Goal: Task Accomplishment & Management: Use online tool/utility

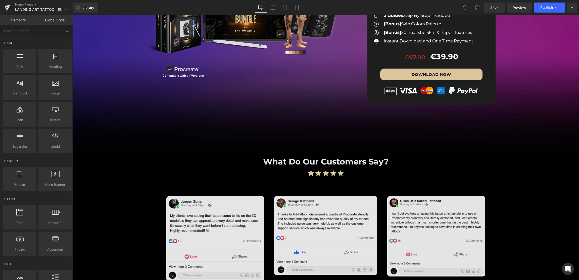
scroll to position [703, 0]
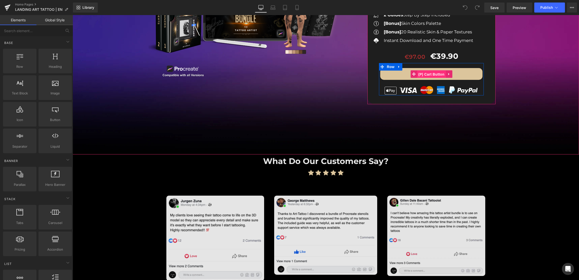
click at [431, 71] on span "(P) Cart Button" at bounding box center [431, 75] width 29 height 8
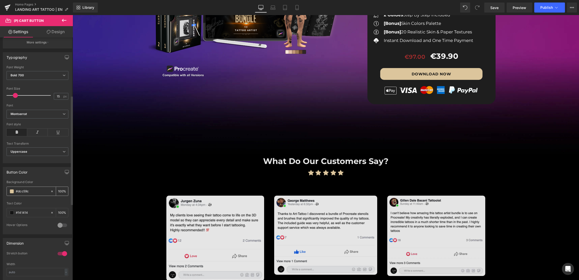
scroll to position [132, 0]
click at [25, 192] on input "#dcc59c" at bounding box center [32, 191] width 32 height 6
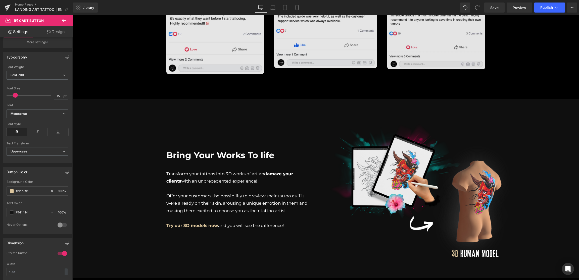
scroll to position [900, 0]
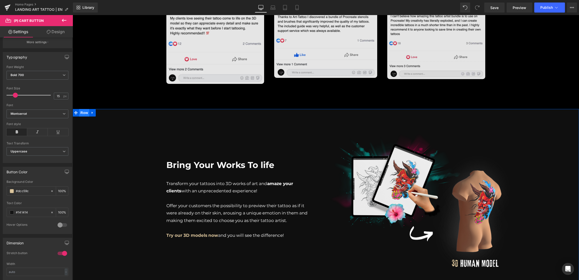
click at [84, 109] on span "Row" at bounding box center [84, 113] width 10 height 8
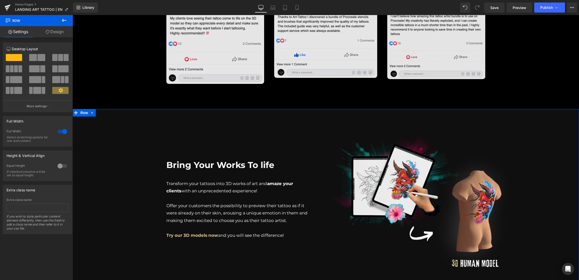
drag, startPoint x: 58, startPoint y: 26, endPoint x: 44, endPoint y: 54, distance: 31.4
click at [58, 26] on link "Design" at bounding box center [54, 31] width 36 height 11
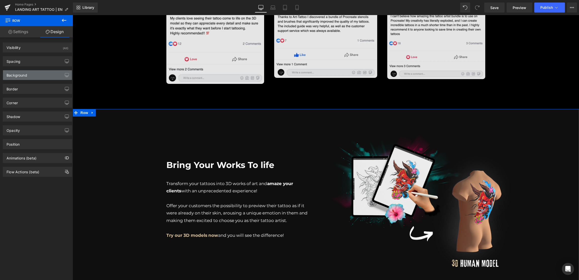
click at [33, 76] on div "Background" at bounding box center [37, 75] width 69 height 10
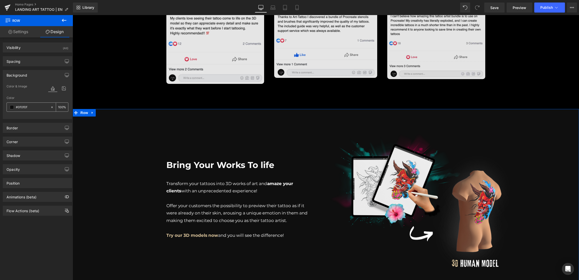
click at [33, 107] on input "#0f0f0f" at bounding box center [32, 108] width 32 height 6
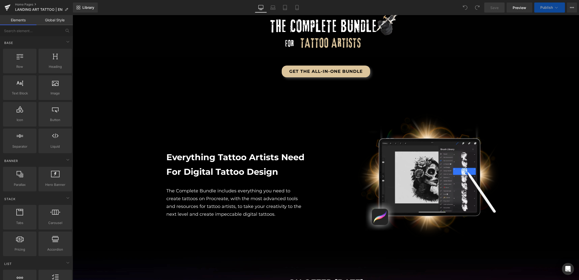
scroll to position [216, 0]
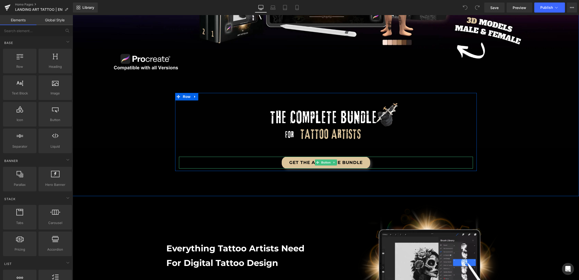
click at [338, 164] on link "get the all-in-one bundle" at bounding box center [326, 163] width 88 height 12
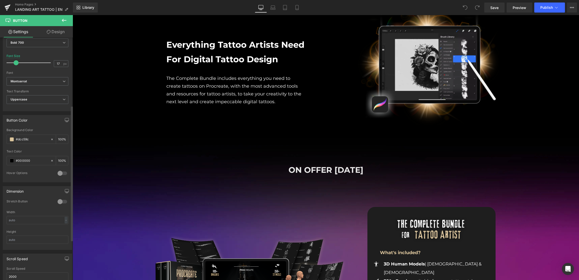
scroll to position [171, 0]
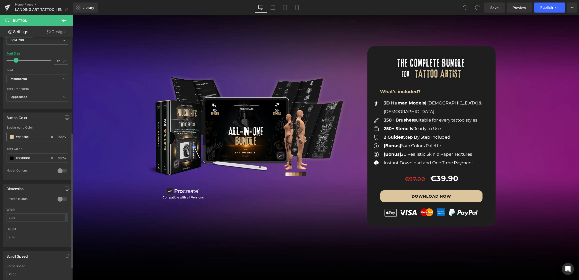
click at [31, 136] on input "#dcc59c" at bounding box center [32, 137] width 32 height 6
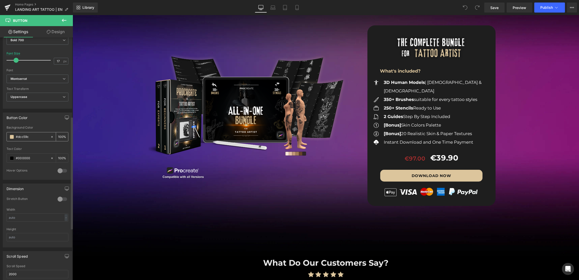
click at [31, 136] on input "#dcc59c" at bounding box center [32, 137] width 32 height 6
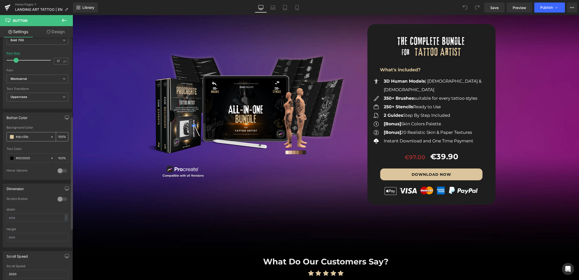
scroll to position [605, 0]
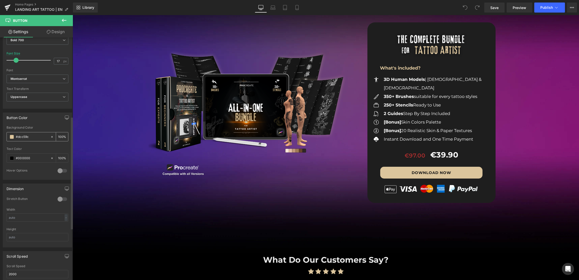
click at [32, 137] on input "#dcc59c" at bounding box center [32, 137] width 32 height 6
type input "#dcc59c"
